Goal: Contribute content

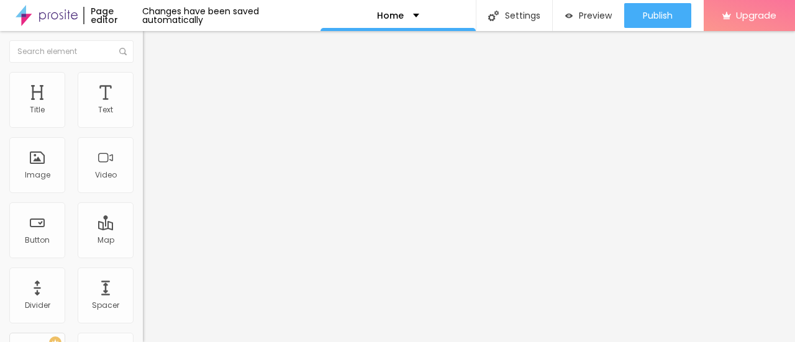
click at [143, 107] on span "Change image" at bounding box center [176, 101] width 66 height 11
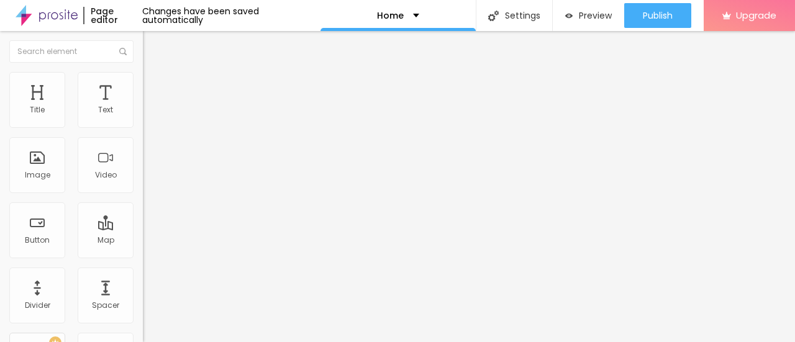
click at [143, 117] on input "Click me" at bounding box center [217, 110] width 149 height 12
paste input "Book Now👉8828385899"
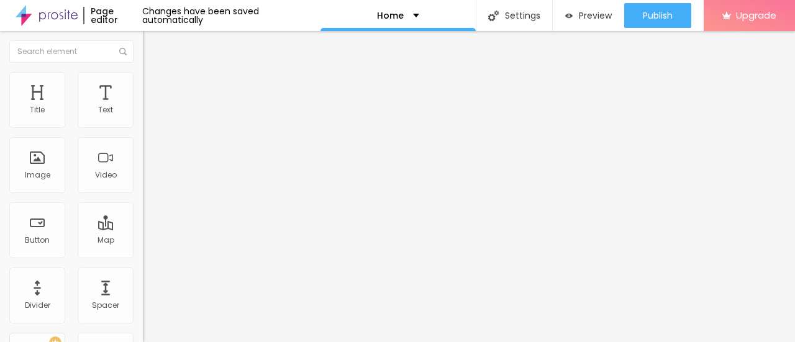
type input "Book Now👉8828385899"
click at [143, 256] on input "https://" at bounding box center [217, 249] width 149 height 12
type input "[URL][DOMAIN_NAME]"
click at [143, 256] on input "[URL][DOMAIN_NAME]" at bounding box center [217, 249] width 149 height 12
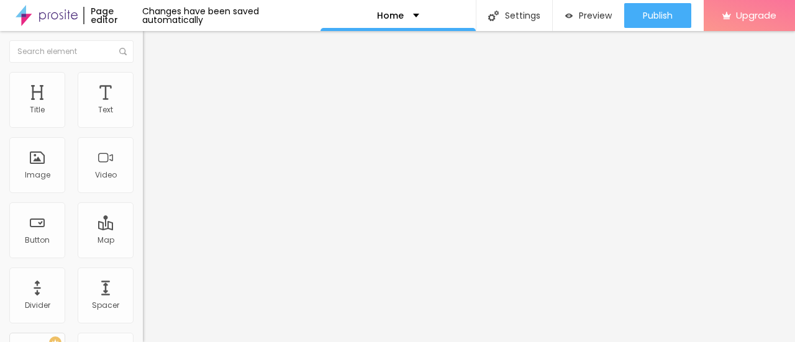
click at [143, 107] on span "Add image" at bounding box center [168, 101] width 51 height 11
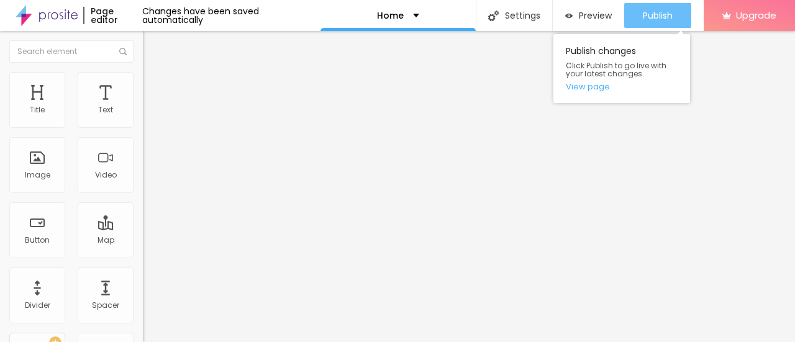
click at [666, 21] on div "Publish" at bounding box center [658, 15] width 30 height 25
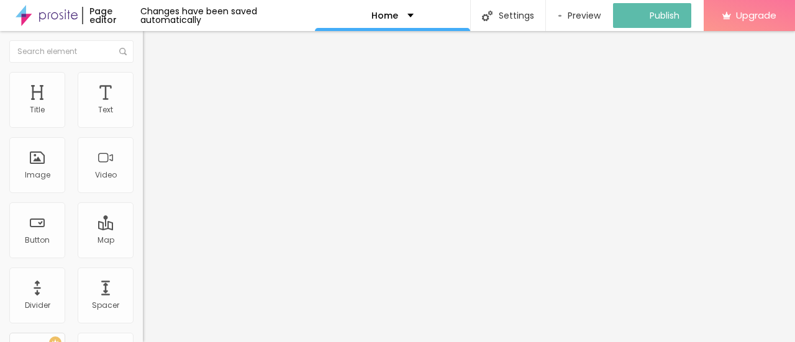
click at [50, 16] on img at bounding box center [47, 15] width 62 height 31
